Goal: Task Accomplishment & Management: Manage account settings

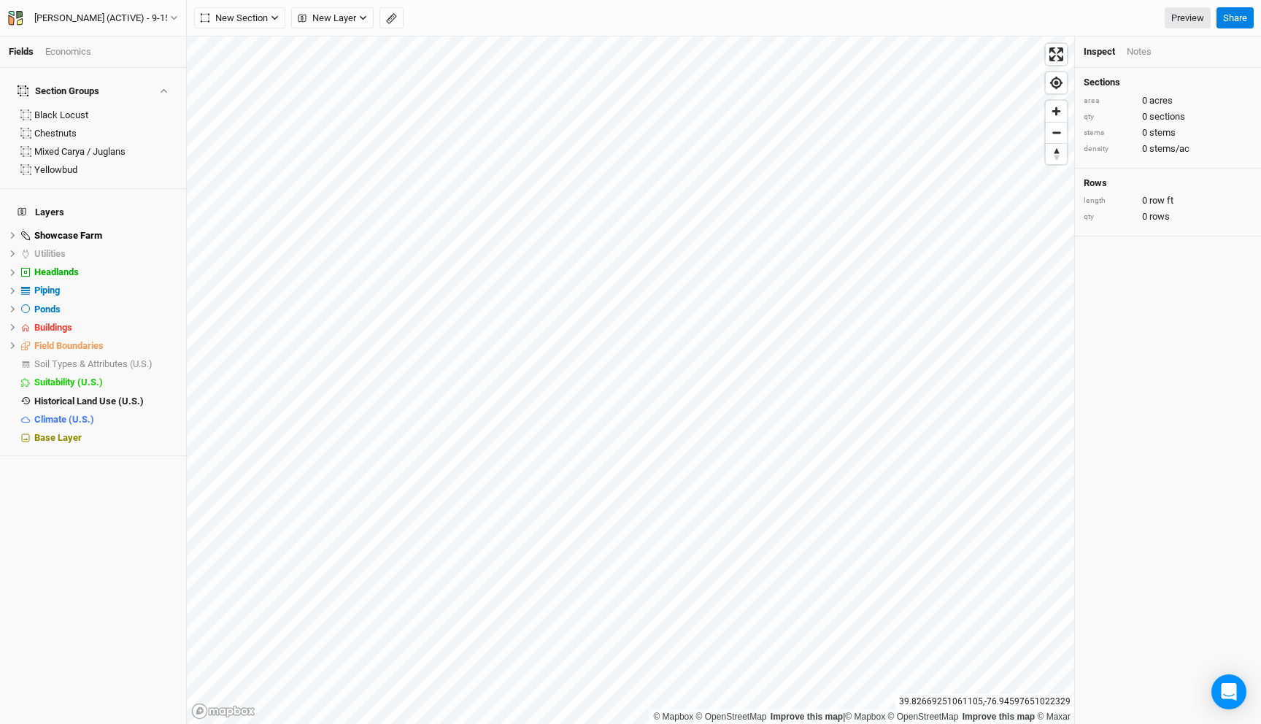
click at [77, 51] on div "Economics" at bounding box center [68, 51] width 46 height 13
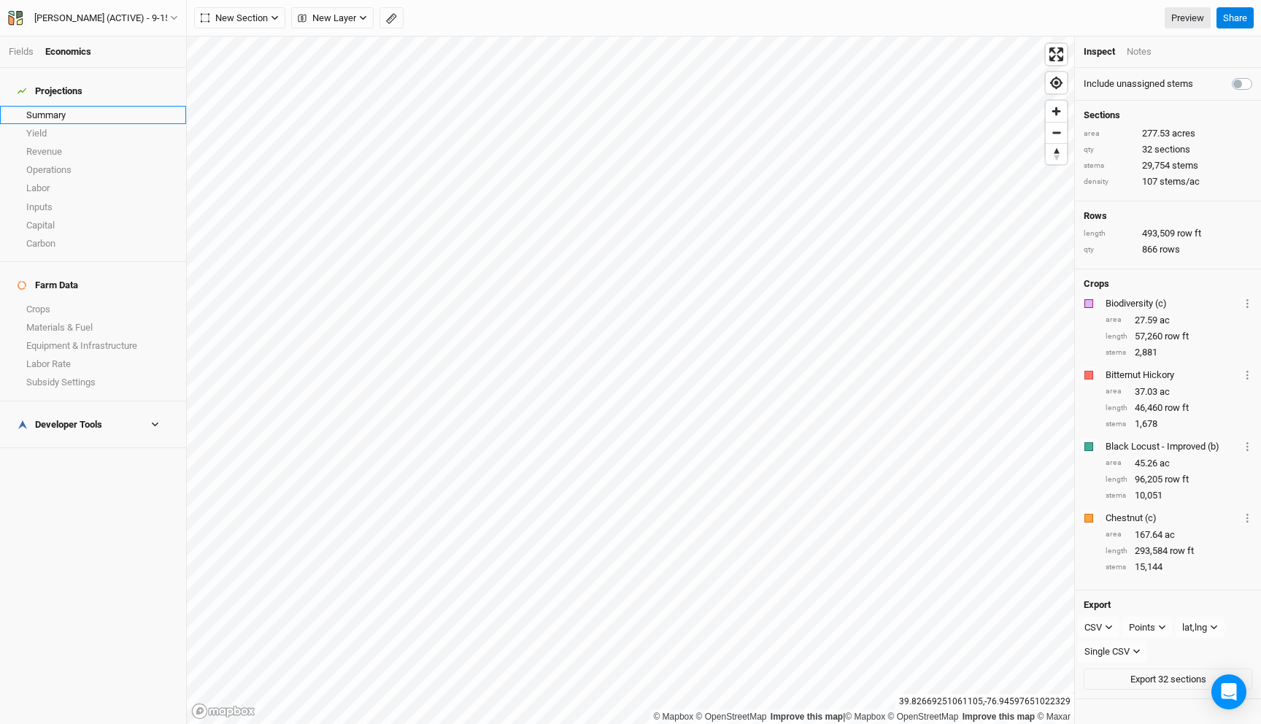
click at [58, 106] on link "Summary" at bounding box center [93, 115] width 186 height 18
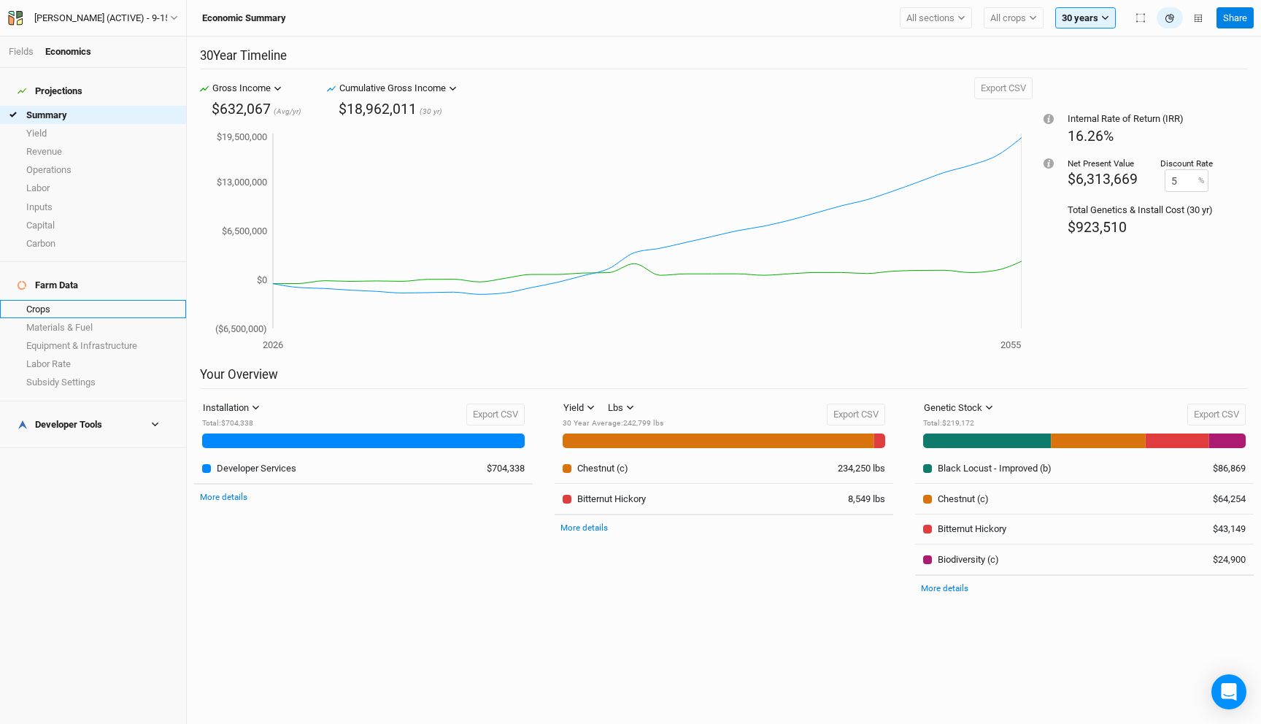
click at [65, 300] on link "Crops" at bounding box center [93, 309] width 186 height 18
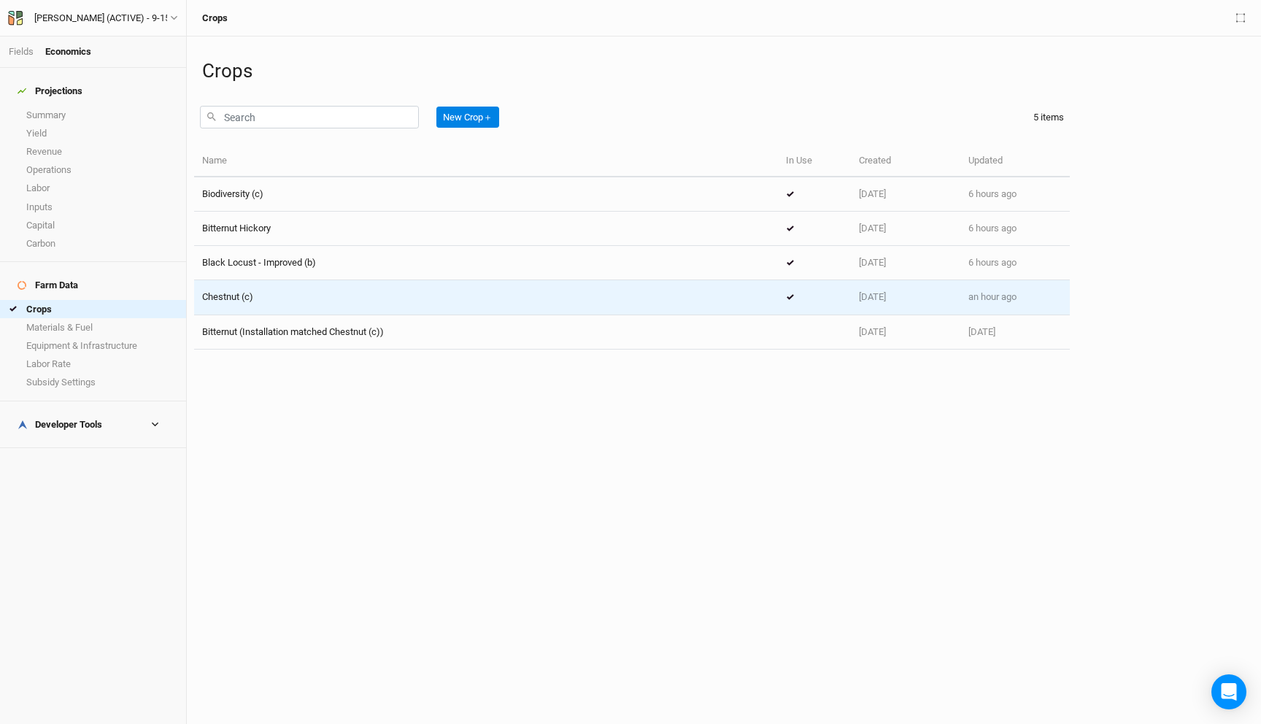
click at [309, 293] on div "Chestnut (c)" at bounding box center [486, 296] width 568 height 13
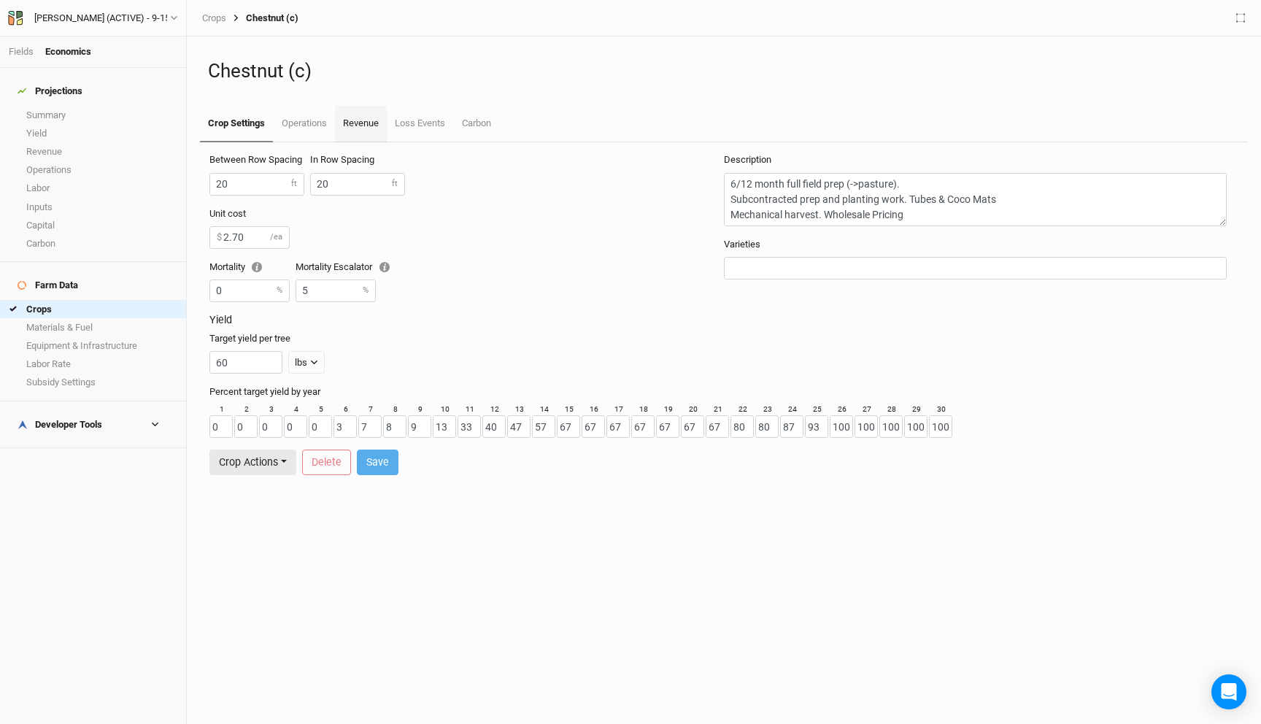
click at [361, 122] on link "Revenue" at bounding box center [361, 124] width 52 height 36
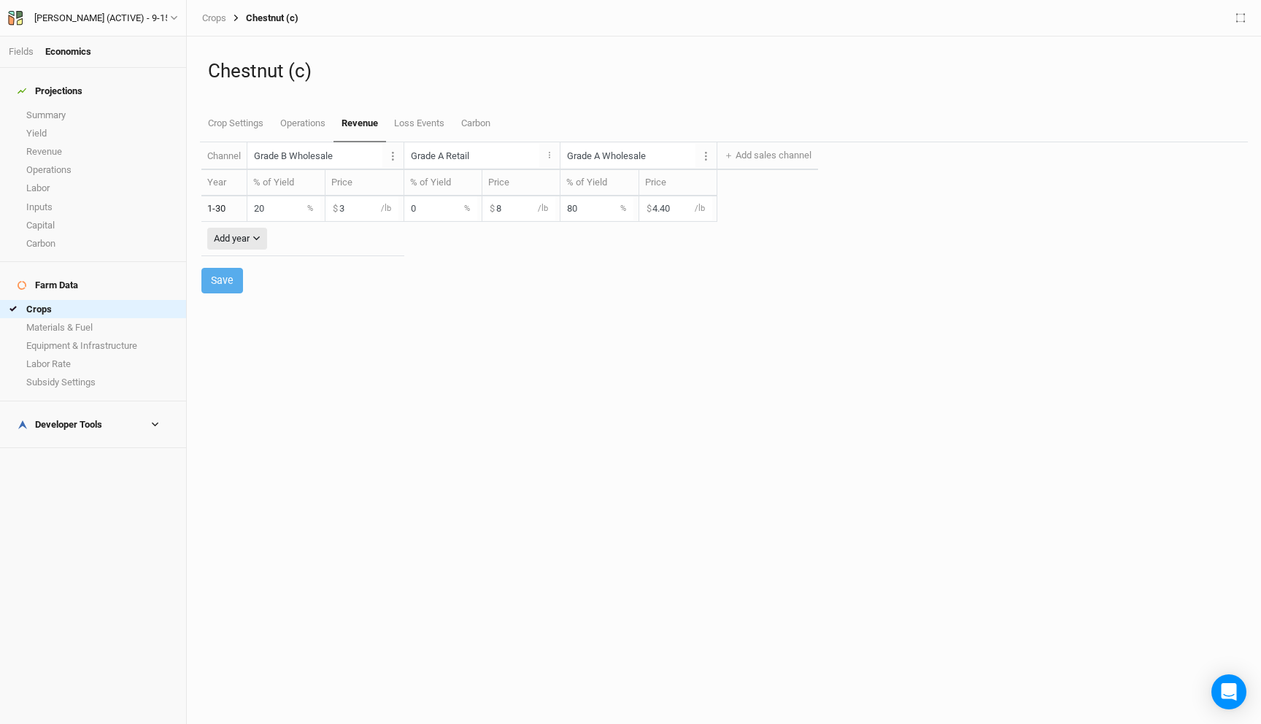
click at [649, 212] on input "4.40" at bounding box center [675, 208] width 73 height 24
click at [223, 281] on button "Save" at bounding box center [222, 281] width 42 height 26
click at [657, 210] on input "4.30" at bounding box center [675, 208] width 73 height 24
type input "4.12"
click at [560, 214] on input "80" at bounding box center [596, 208] width 73 height 24
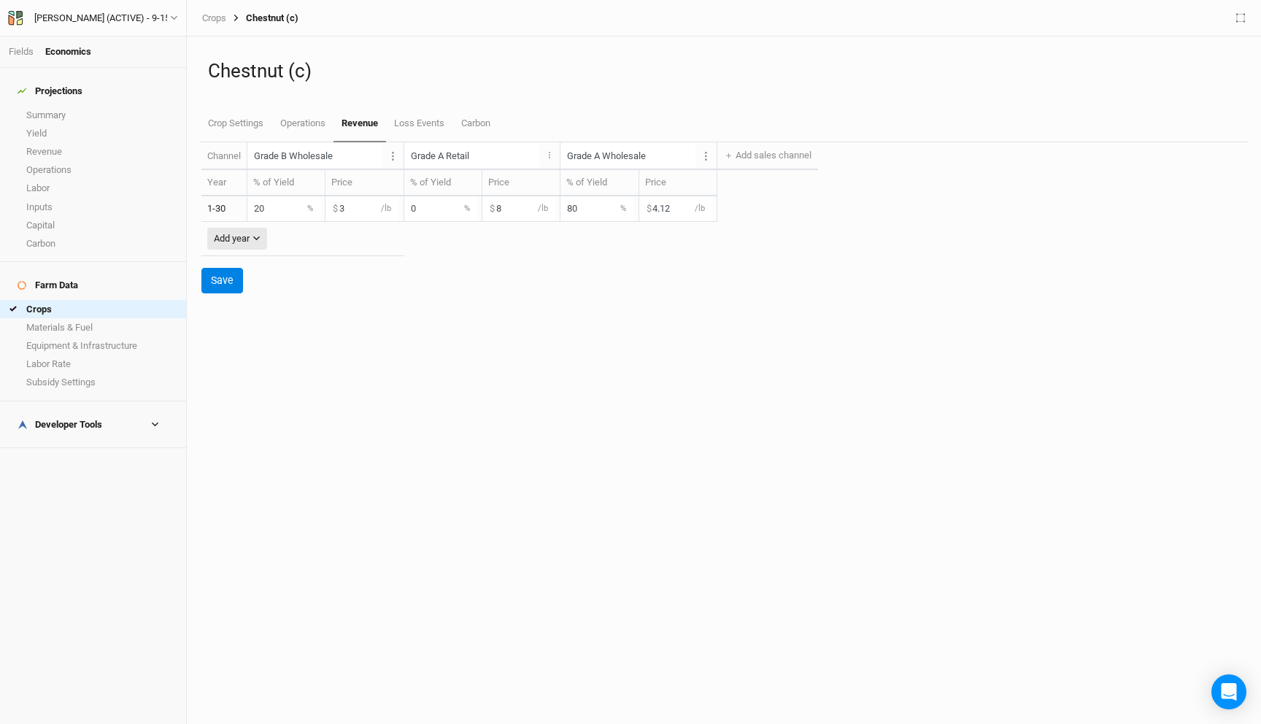
type input "8"
type input "100"
click at [251, 207] on input "20" at bounding box center [283, 208] width 73 height 24
type input "0"
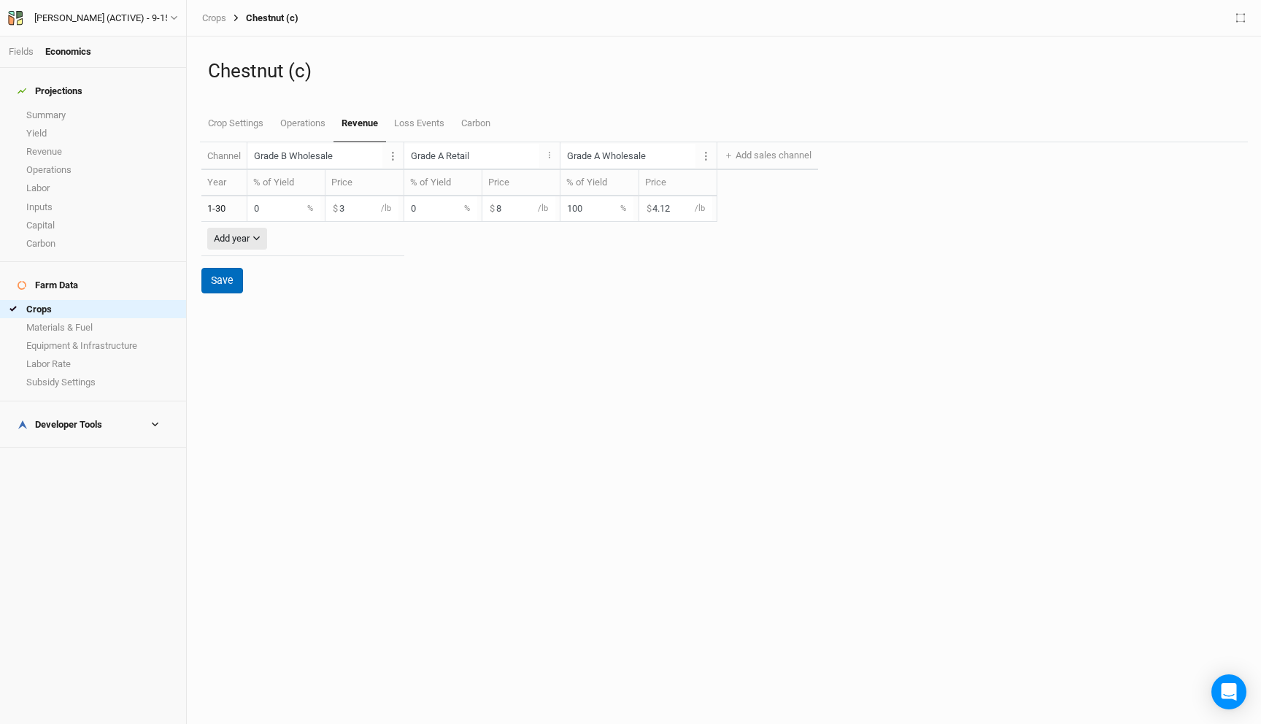
click at [233, 277] on button "Save" at bounding box center [222, 281] width 42 height 26
click at [62, 107] on link "Summary" at bounding box center [93, 115] width 186 height 18
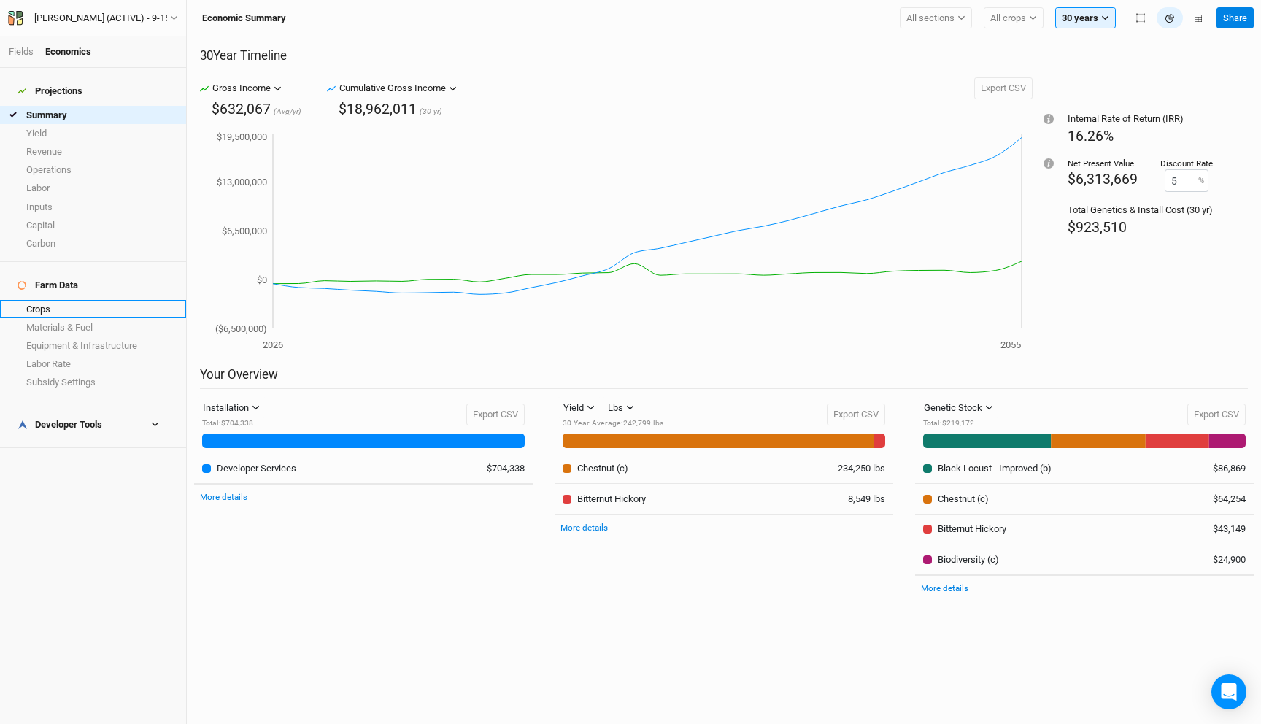
click at [69, 300] on link "Crops" at bounding box center [93, 309] width 186 height 18
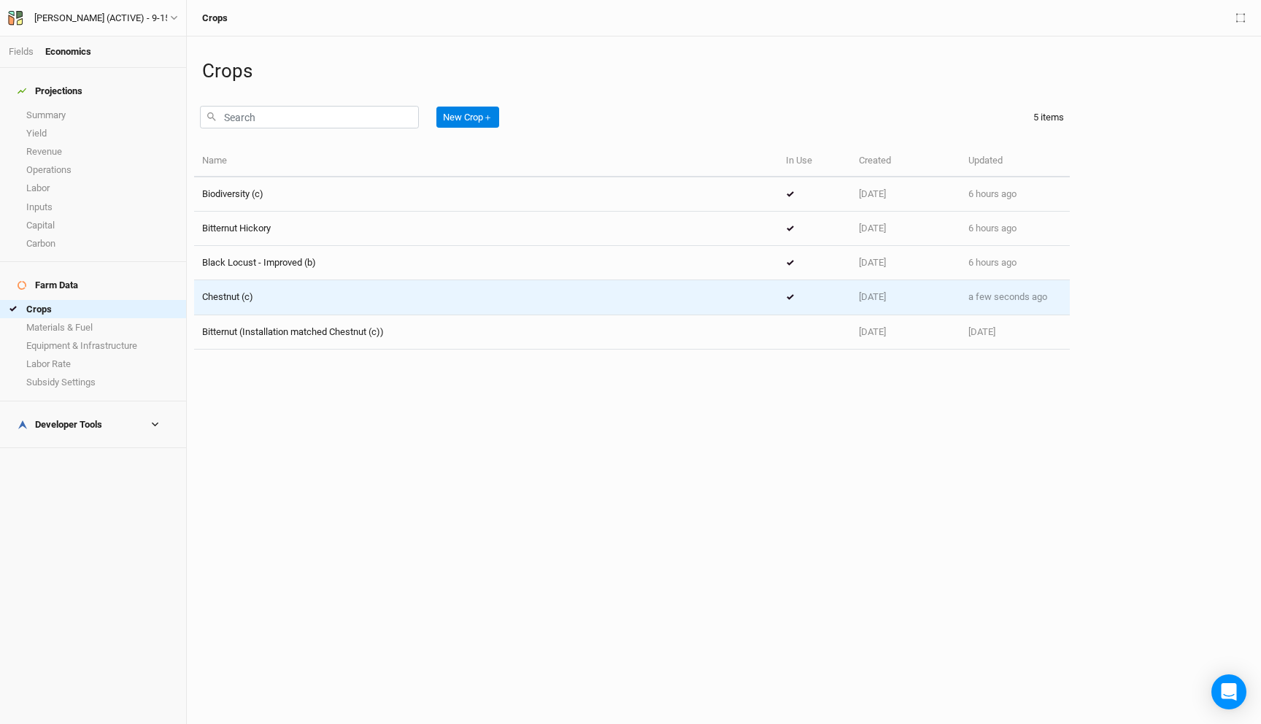
click at [269, 295] on div "Chestnut (c)" at bounding box center [486, 296] width 568 height 13
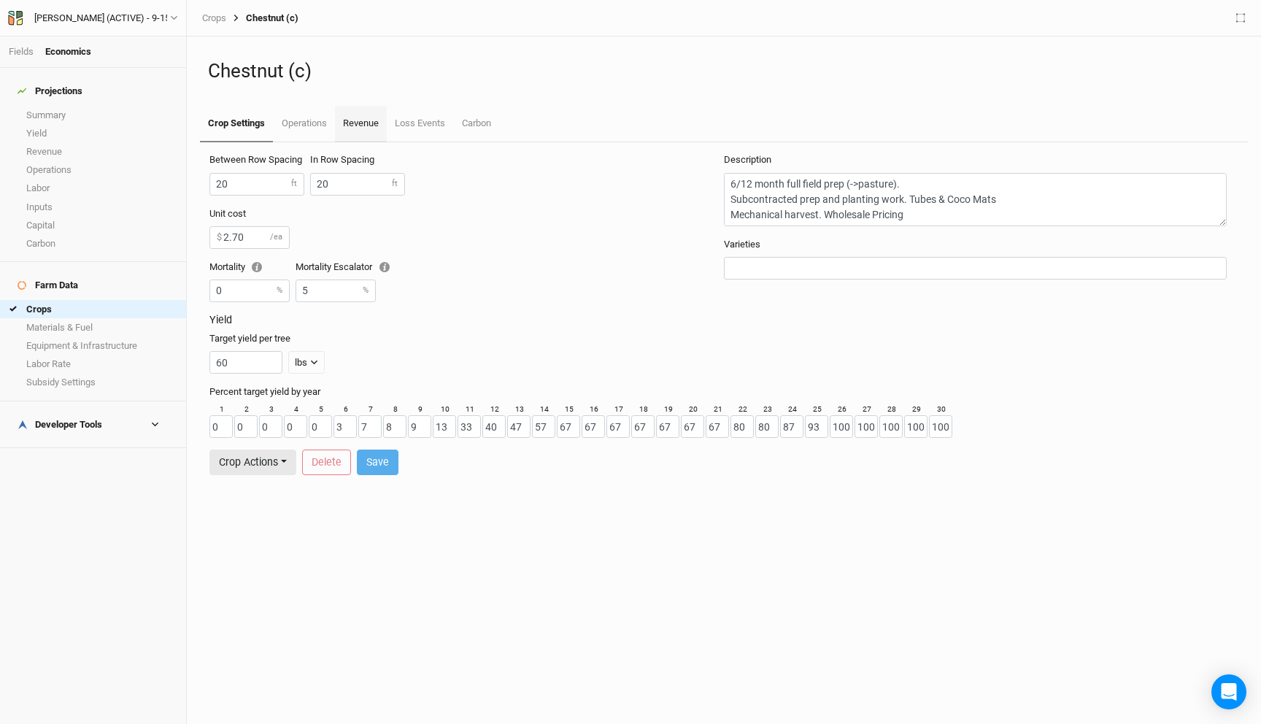
click at [352, 127] on link "Revenue" at bounding box center [361, 124] width 52 height 36
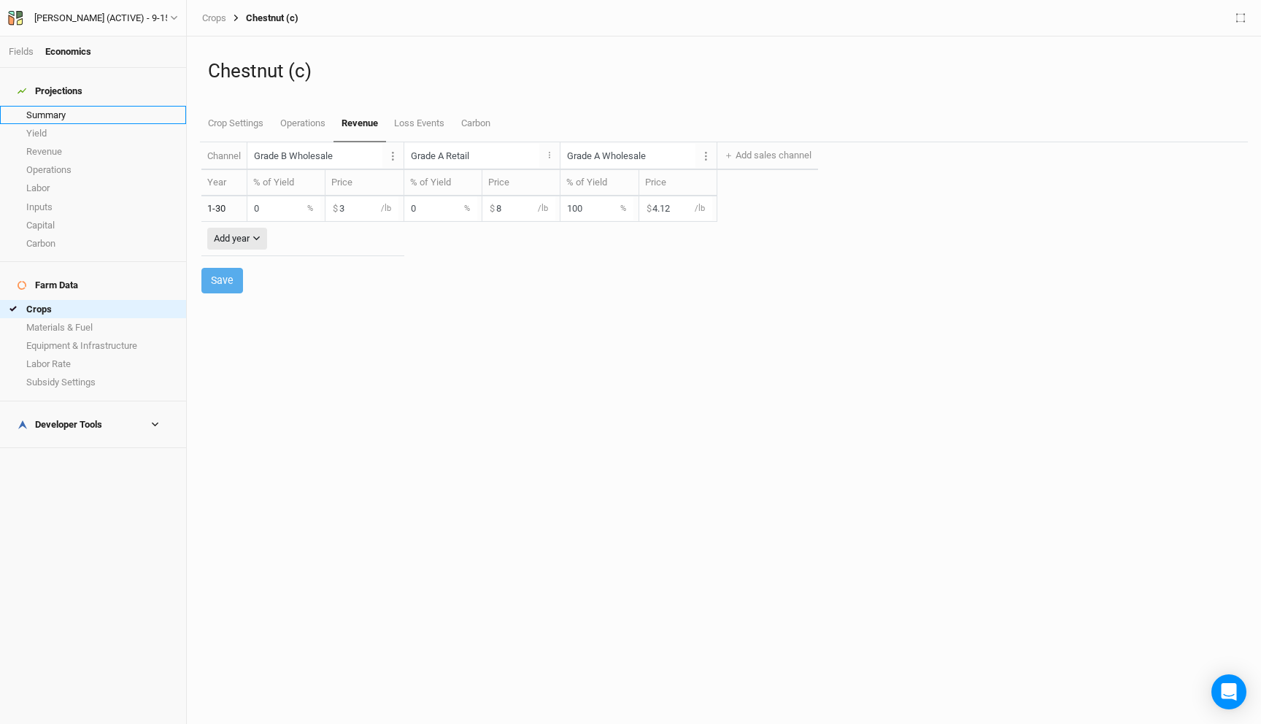
click at [88, 108] on link "Summary" at bounding box center [93, 115] width 186 height 18
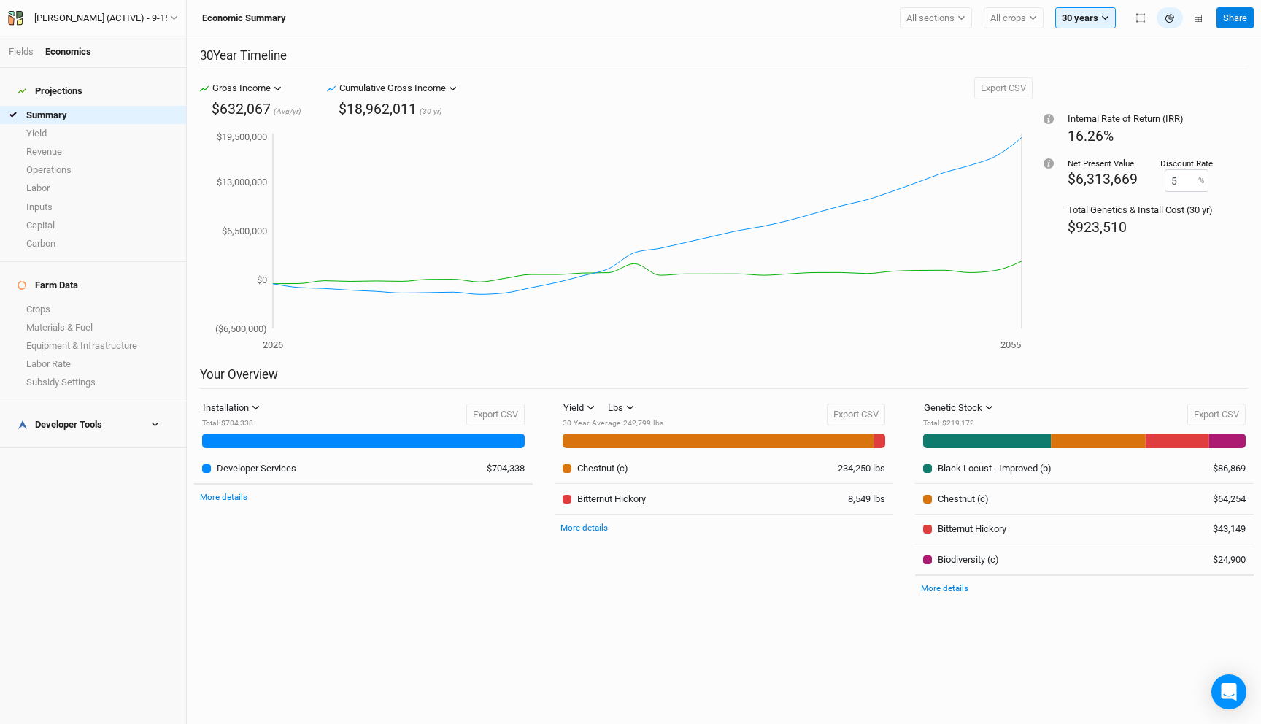
click at [1090, 175] on span "$6,313,669" at bounding box center [1103, 179] width 70 height 17
click at [87, 142] on link "Revenue" at bounding box center [93, 151] width 186 height 18
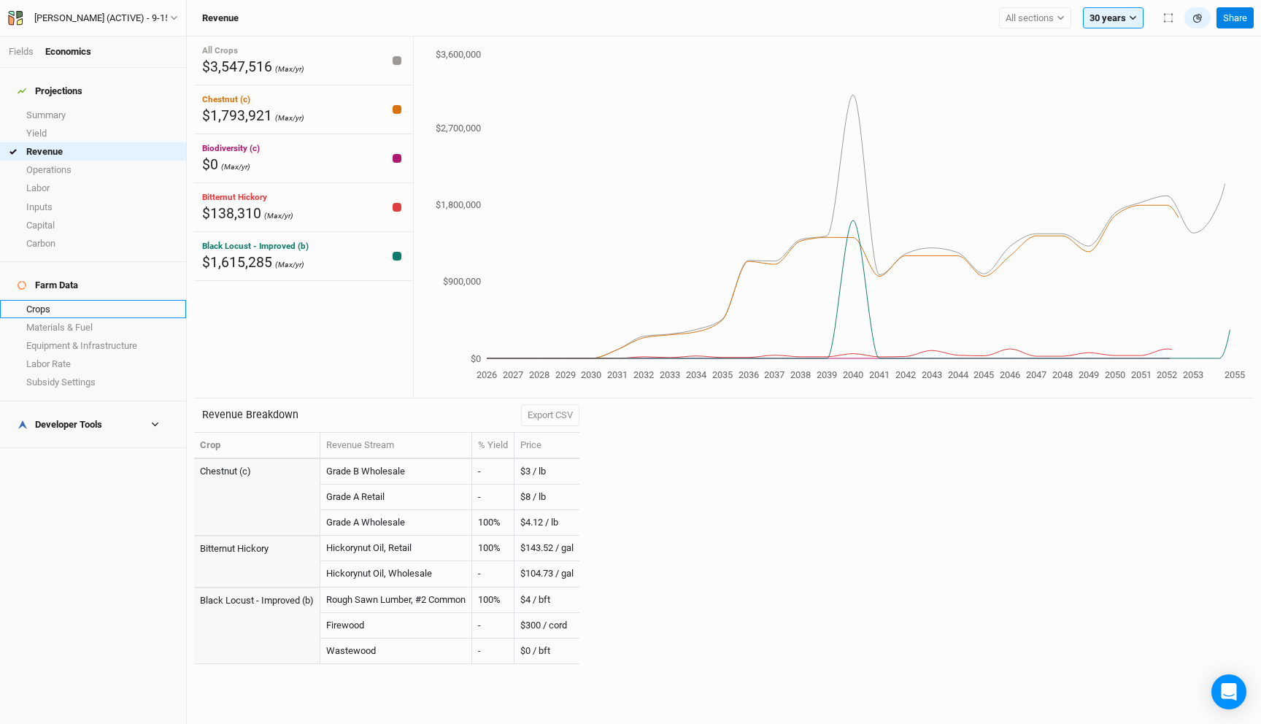
click at [79, 300] on link "Crops" at bounding box center [93, 309] width 186 height 18
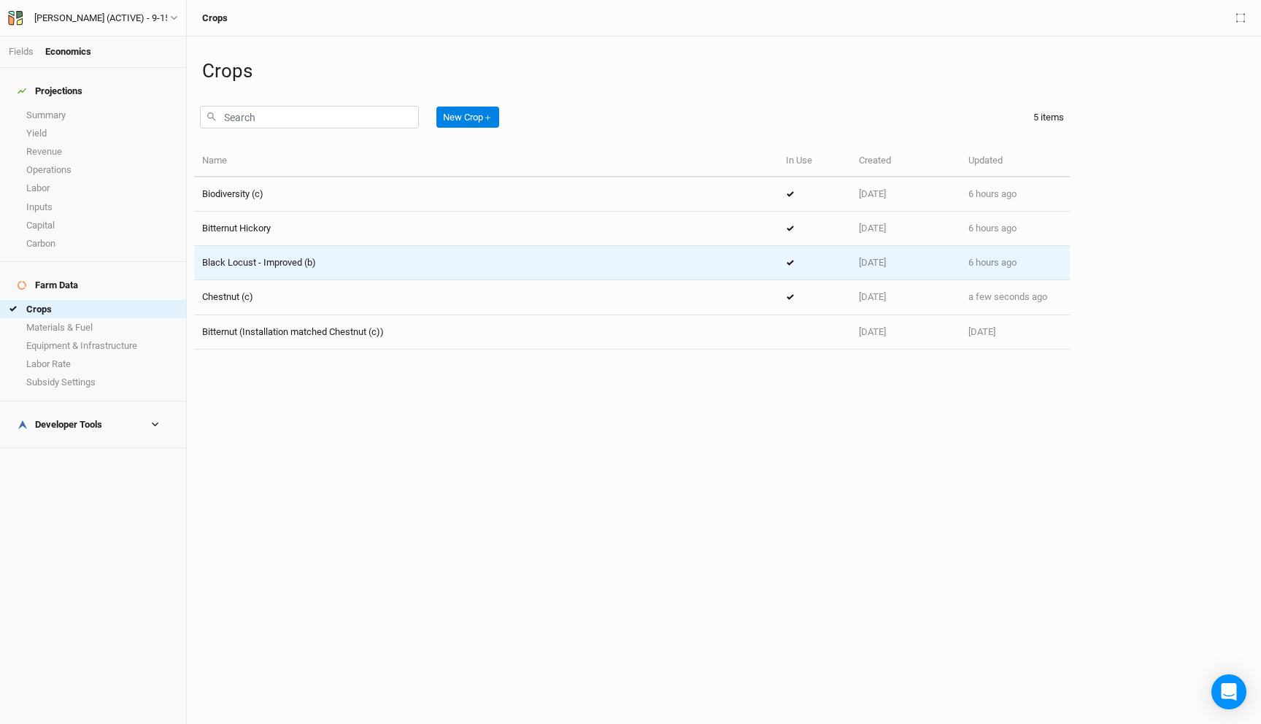
click at [349, 260] on div "Black Locust - Improved (b)" at bounding box center [486, 262] width 568 height 13
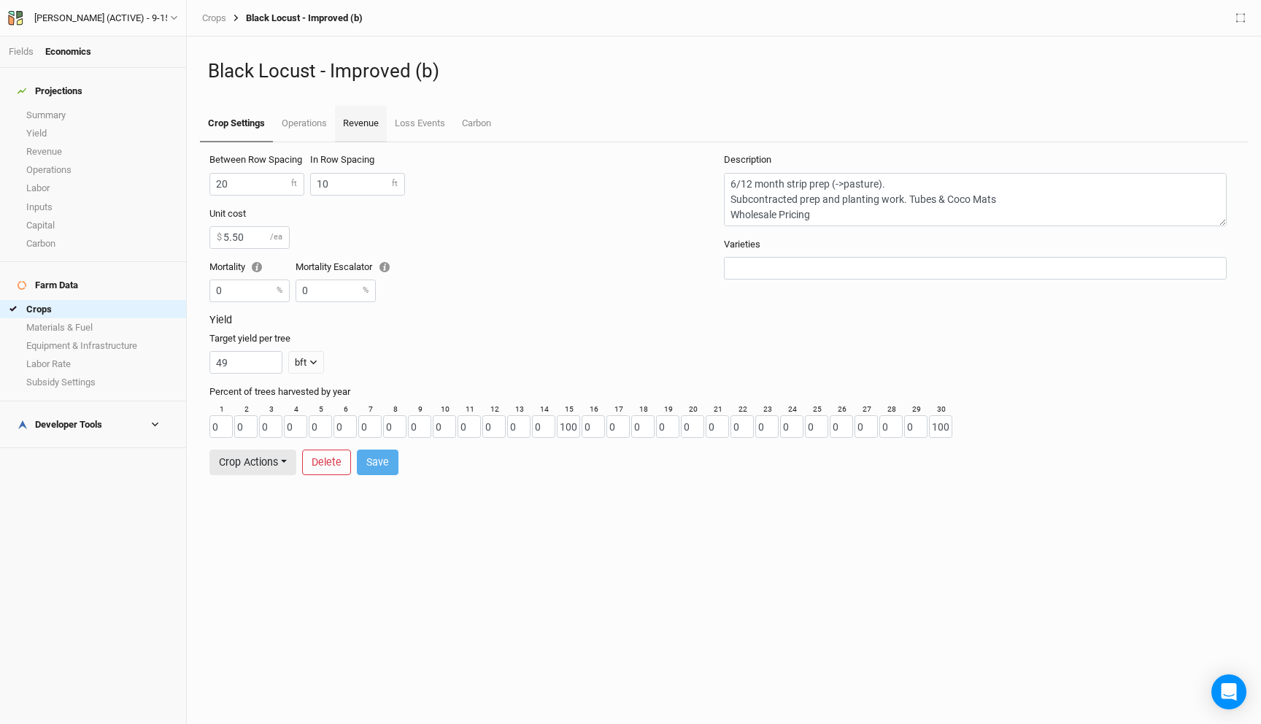
click at [368, 131] on link "Revenue" at bounding box center [361, 124] width 52 height 36
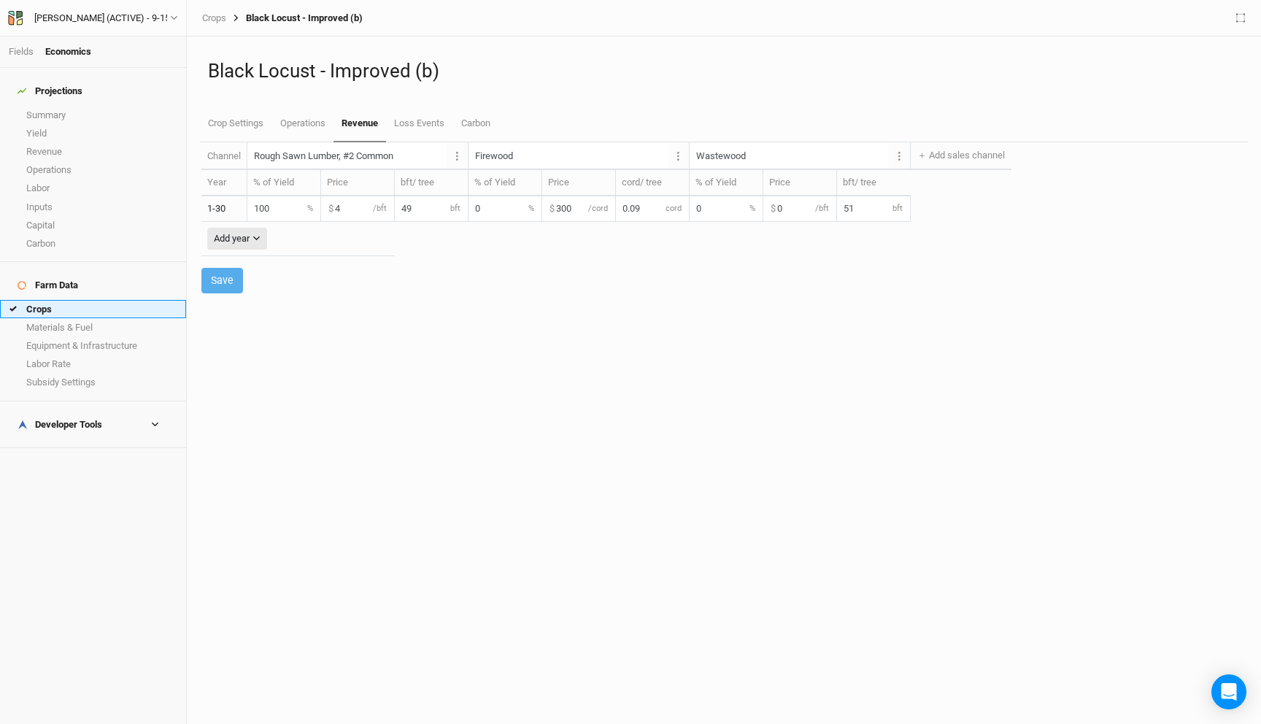
click at [77, 300] on link "Crops" at bounding box center [93, 309] width 186 height 18
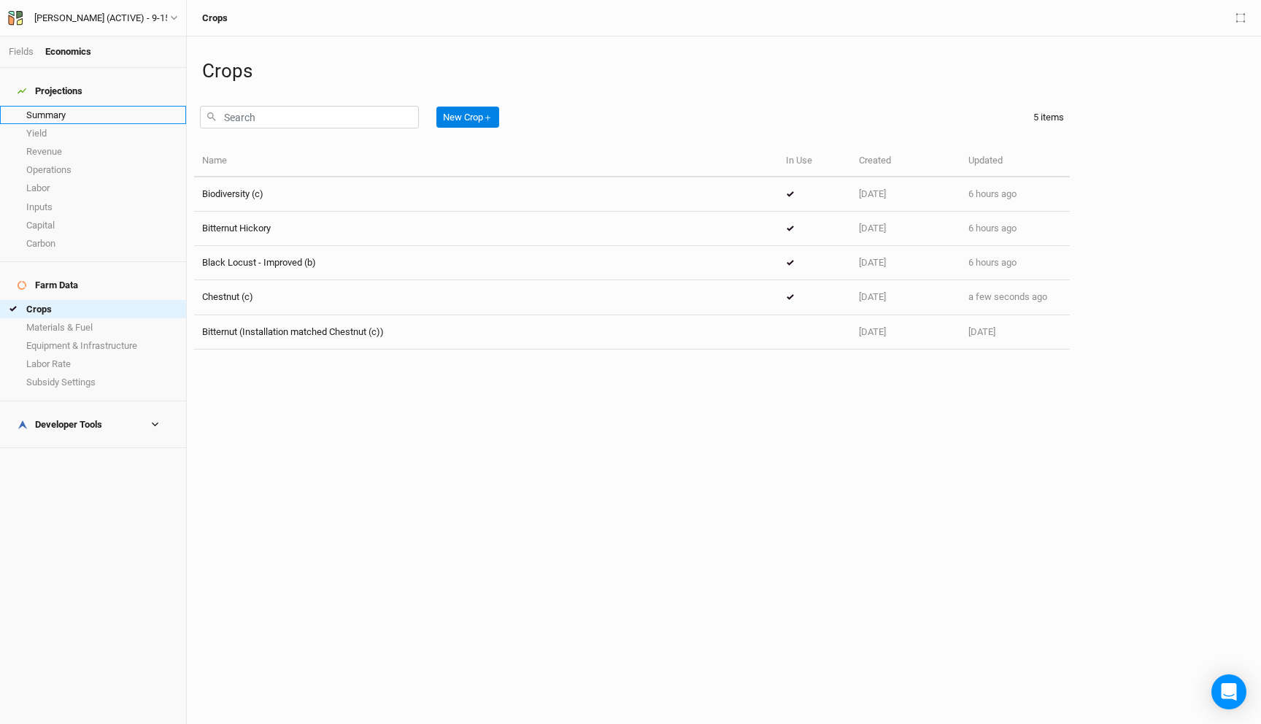
click at [81, 106] on link "Summary" at bounding box center [93, 115] width 186 height 18
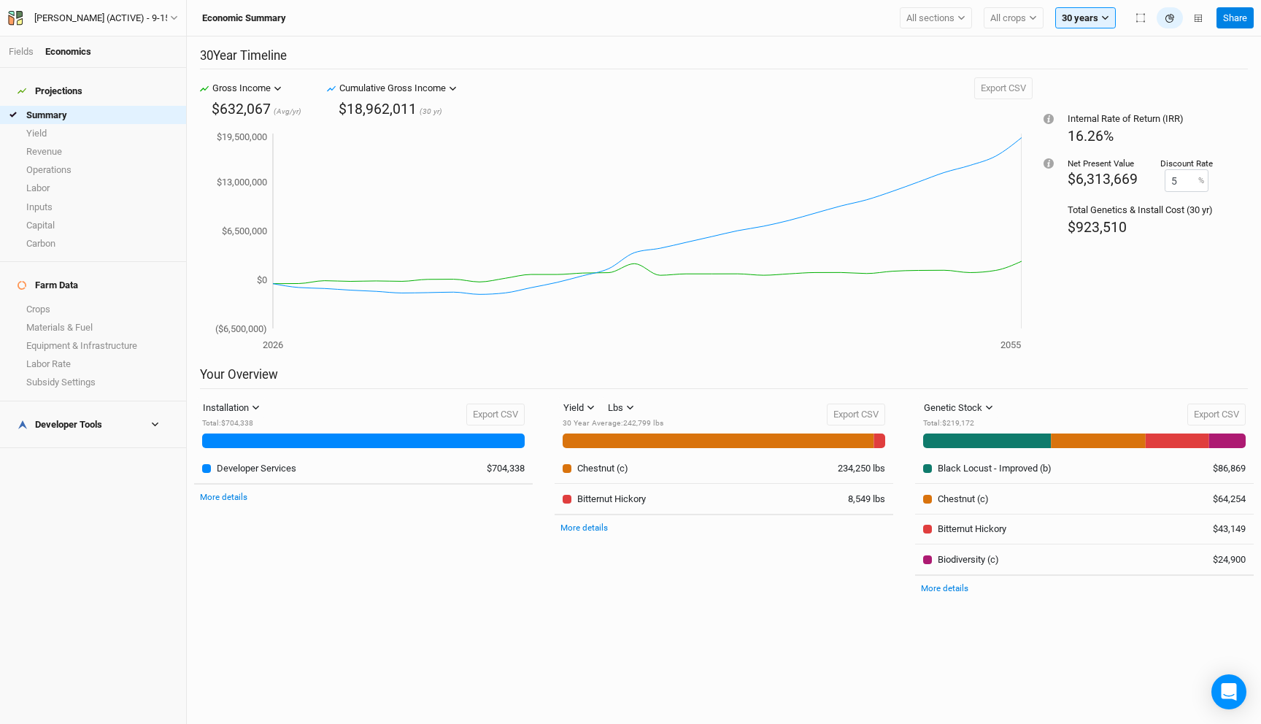
click at [107, 27] on div "[PERSON_NAME] (ACTIVE) - 9-15 Back Project Settings User settings Imperial Metr…" at bounding box center [93, 18] width 187 height 36
click at [115, 18] on div "[PERSON_NAME] (ACTIVE) - 9-15" at bounding box center [102, 18] width 136 height 15
click at [108, 42] on button "Back" at bounding box center [120, 40] width 115 height 19
